Goal: Find specific page/section

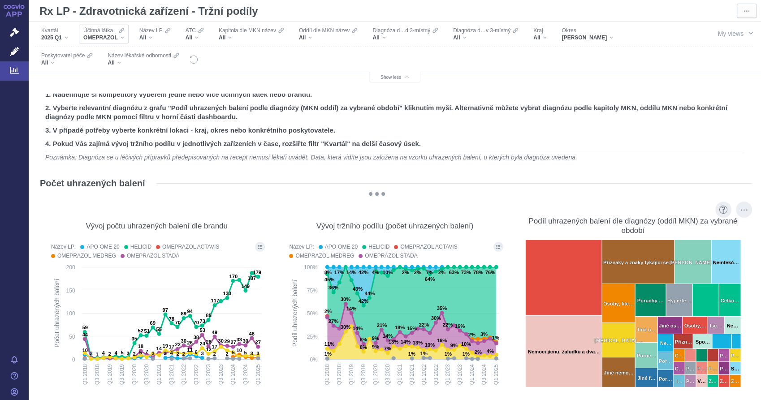
click at [118, 37] on div "OMEPRAZOL" at bounding box center [103, 37] width 41 height 7
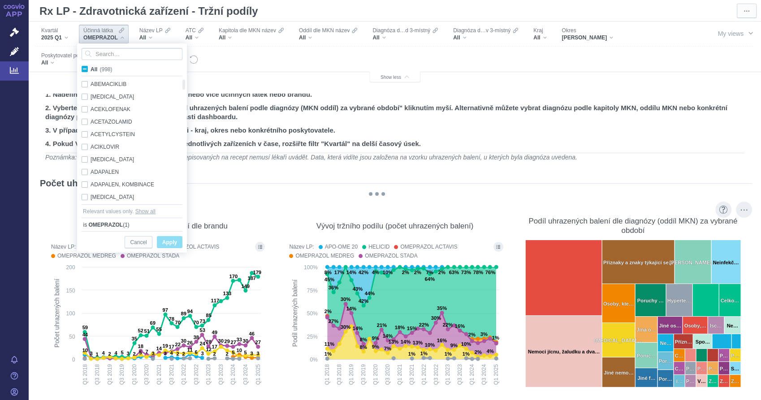
click at [261, 57] on div at bounding box center [443, 59] width 489 height 25
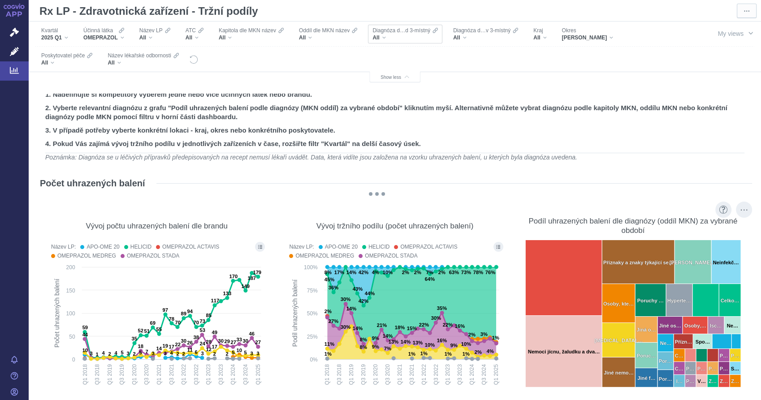
click at [388, 40] on div "All" at bounding box center [405, 37] width 65 height 7
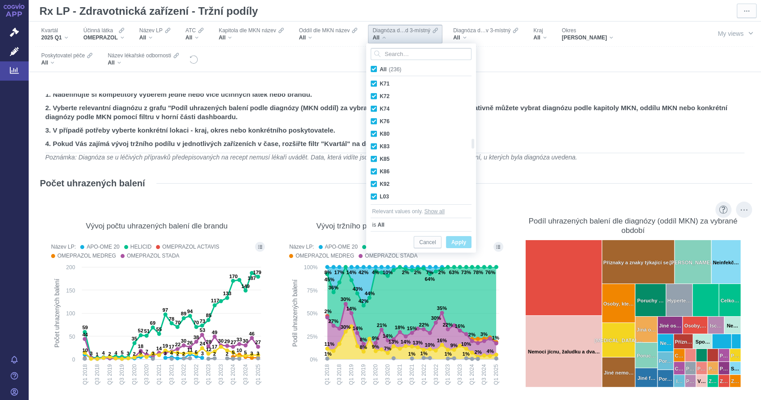
click at [570, 70] on div at bounding box center [443, 59] width 489 height 25
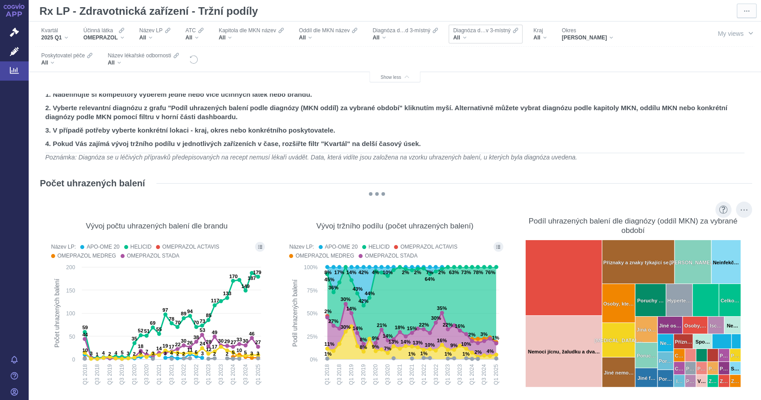
click at [460, 39] on div "All" at bounding box center [485, 37] width 65 height 7
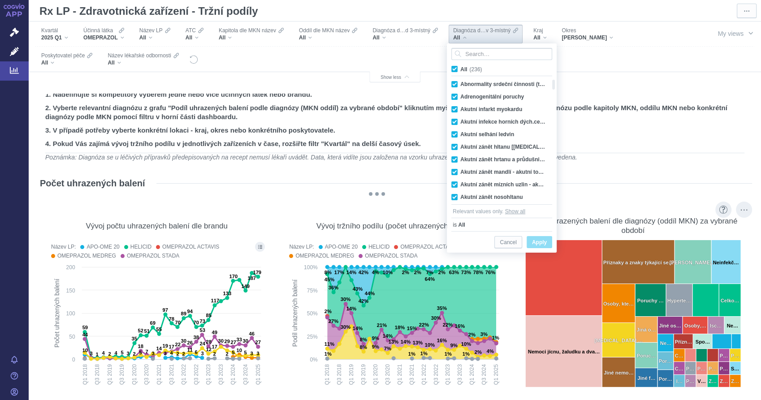
click at [595, 66] on div at bounding box center [443, 59] width 489 height 25
